Goal: Task Accomplishment & Management: Manage account settings

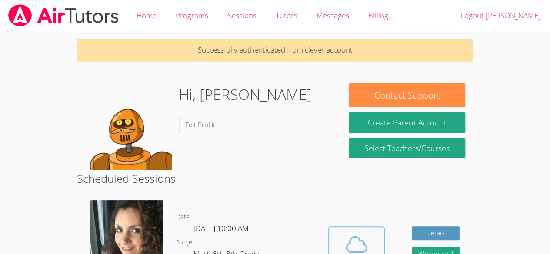
click at [350, 253] on icon at bounding box center [356, 245] width 24 height 24
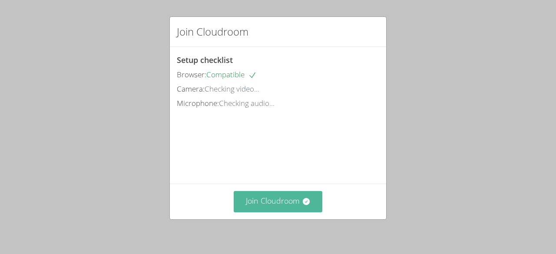
click at [286, 210] on button "Join Cloudroom" at bounding box center [278, 201] width 89 height 21
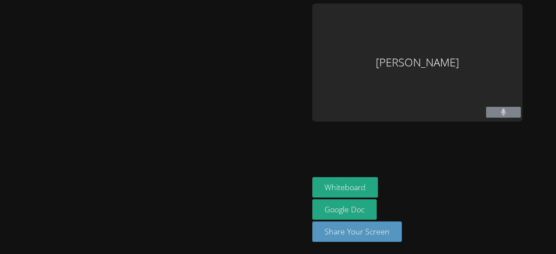
click at [104, 47] on div at bounding box center [154, 126] width 302 height 247
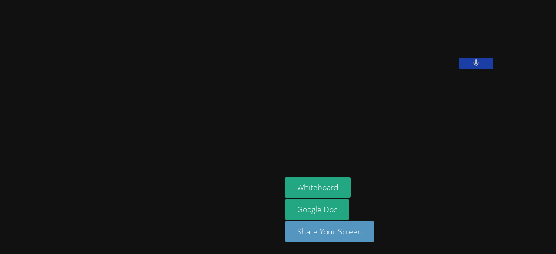
click at [380, 179] on div "Whiteboard Google Doc Share Your Screen" at bounding box center [390, 213] width 210 height 72
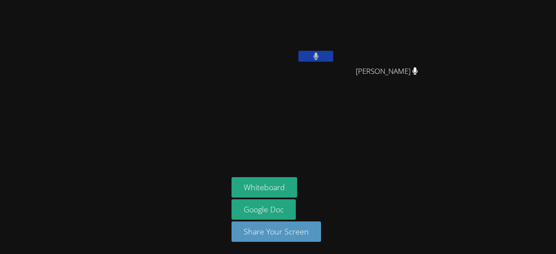
click at [380, 187] on div "Whiteboard Google Doc Share Your Screen" at bounding box center [337, 213] width 210 height 72
click at [286, 192] on button "Whiteboard" at bounding box center [265, 187] width 66 height 20
click at [396, 123] on aside "Enrique Cardona Molina Yaretzi Gaona Perez Yaretzi Gaona Perez Whiteboard Googl…" at bounding box center [336, 127] width 217 height 254
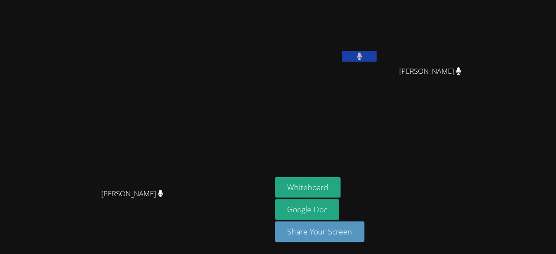
click at [377, 55] on button at bounding box center [359, 56] width 35 height 11
click at [377, 58] on button at bounding box center [359, 56] width 35 height 11
click at [377, 59] on button at bounding box center [359, 56] width 35 height 11
click at [341, 183] on button "Whiteboard" at bounding box center [308, 187] width 66 height 20
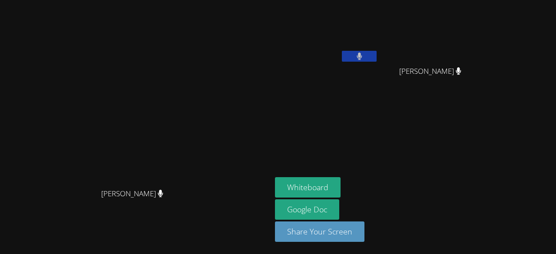
click at [362, 59] on icon at bounding box center [359, 56] width 5 height 7
click at [364, 59] on icon at bounding box center [359, 56] width 9 height 7
click at [363, 59] on icon at bounding box center [360, 56] width 6 height 7
click at [364, 59] on icon at bounding box center [359, 56] width 9 height 7
click at [377, 53] on button at bounding box center [359, 56] width 35 height 11
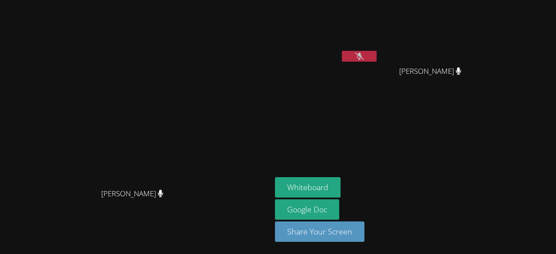
click at [377, 53] on button at bounding box center [359, 56] width 35 height 11
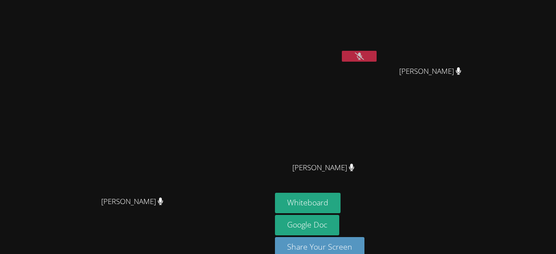
click at [486, 194] on div "Whiteboard Google Doc Share Your Screen" at bounding box center [380, 229] width 210 height 72
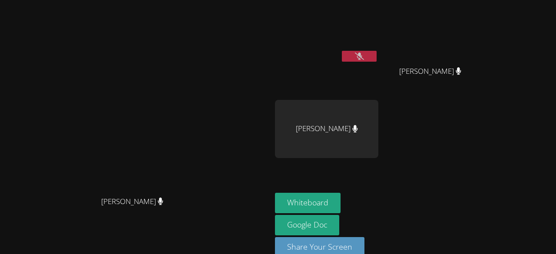
click at [377, 57] on button at bounding box center [359, 56] width 35 height 11
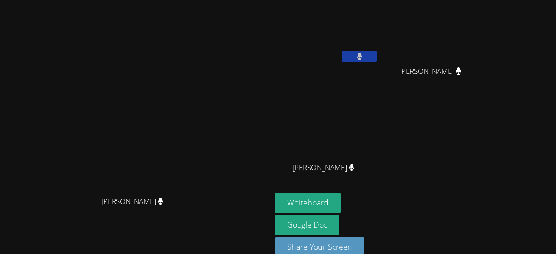
click at [377, 51] on button at bounding box center [359, 56] width 35 height 11
click at [377, 59] on button at bounding box center [359, 56] width 35 height 11
click at [364, 59] on icon at bounding box center [359, 56] width 9 height 7
click at [363, 59] on icon at bounding box center [360, 56] width 6 height 7
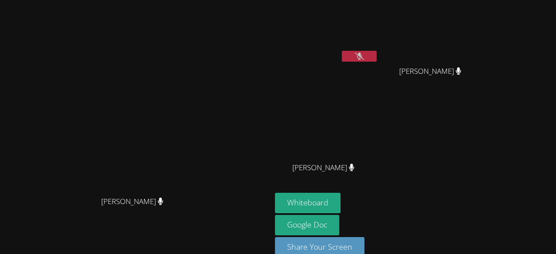
drag, startPoint x: 418, startPoint y: 58, endPoint x: 366, endPoint y: -38, distance: 108.9
click at [366, 0] on html "Lorena Becerra Lorena Becerra Enrique Cardona Molina Yaretzi Gaona Perez Yaretz…" at bounding box center [278, 127] width 556 height 254
click at [377, 54] on button at bounding box center [359, 56] width 35 height 11
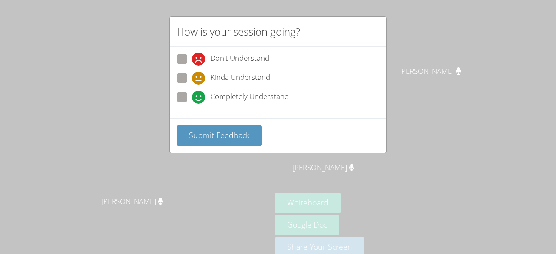
click at [246, 100] on span "Completely Understand" at bounding box center [249, 97] width 79 height 13
click at [200, 100] on input "Completely Understand" at bounding box center [195, 95] width 7 height 7
radio input "true"
click at [201, 91] on icon at bounding box center [198, 97] width 13 height 13
click at [200, 92] on input "Completely Understand" at bounding box center [195, 95] width 7 height 7
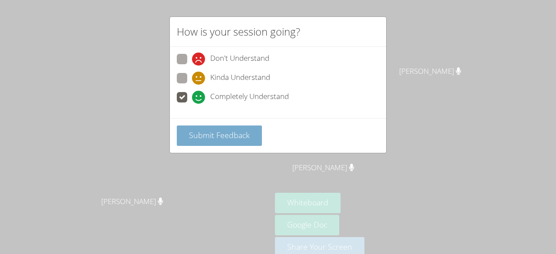
click at [224, 130] on span "Submit Feedback" at bounding box center [219, 135] width 61 height 10
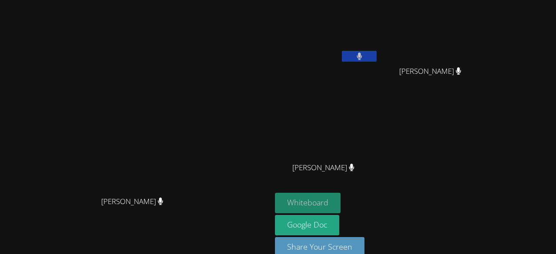
click at [341, 195] on button "Whiteboard" at bounding box center [308, 203] width 66 height 20
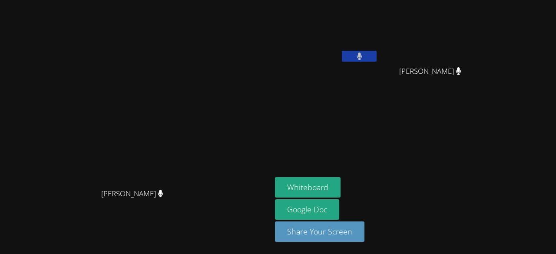
click at [379, 55] on div "Enrique Cardona Molina" at bounding box center [326, 34] width 103 height 62
click at [377, 51] on button at bounding box center [359, 56] width 35 height 11
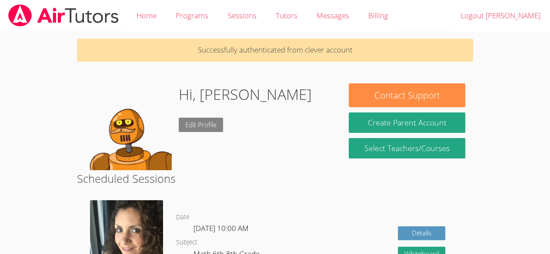
click at [204, 119] on link "Edit Profile" at bounding box center [201, 125] width 44 height 14
